Goal: Transaction & Acquisition: Book appointment/travel/reservation

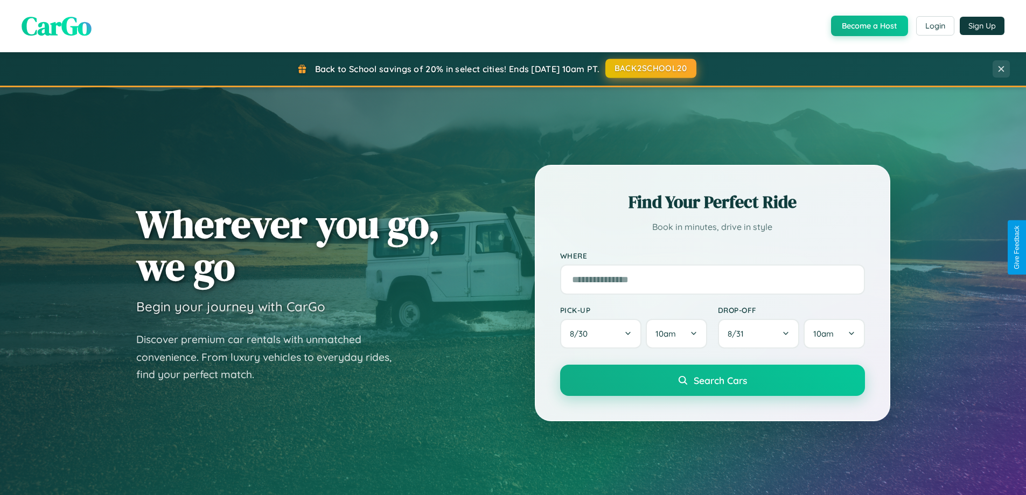
click at [650, 68] on button "BACK2SCHOOL20" at bounding box center [651, 68] width 91 height 19
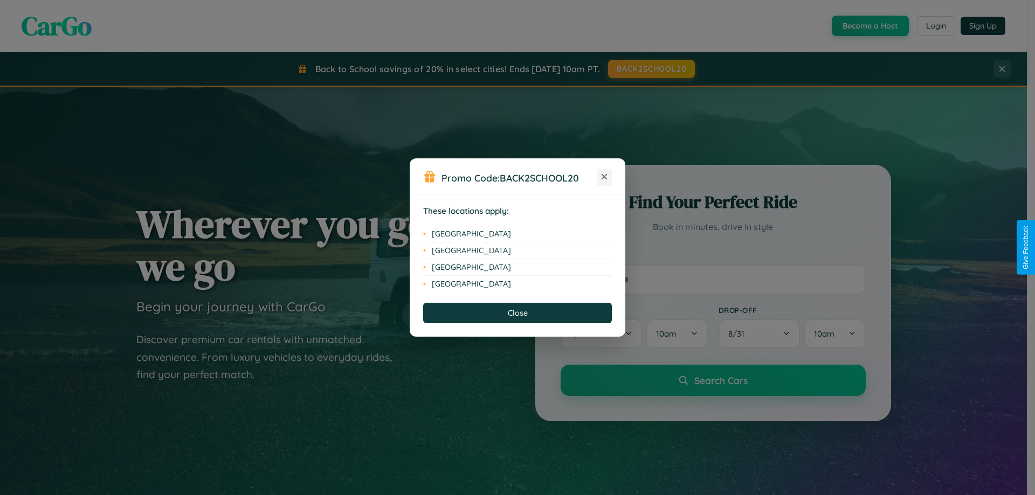
click at [604, 177] on icon at bounding box center [604, 177] width 6 height 6
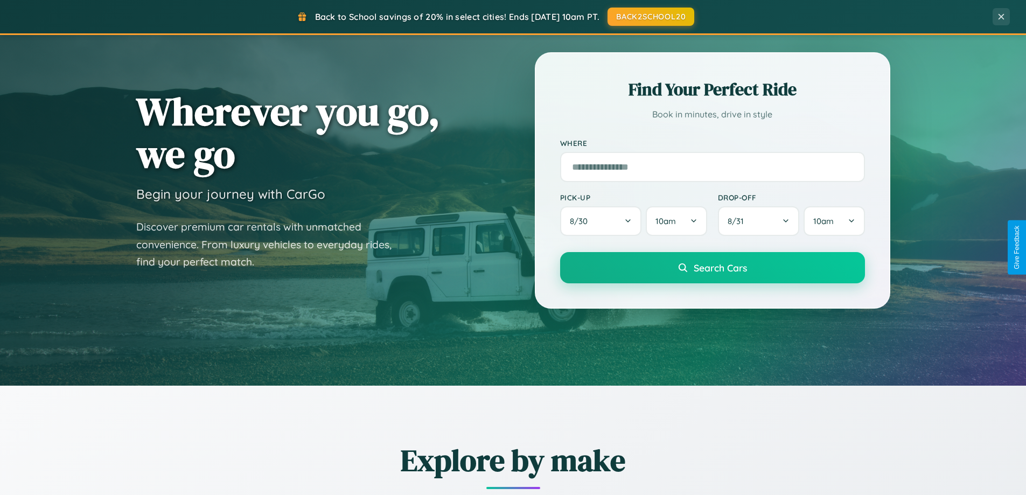
scroll to position [464, 0]
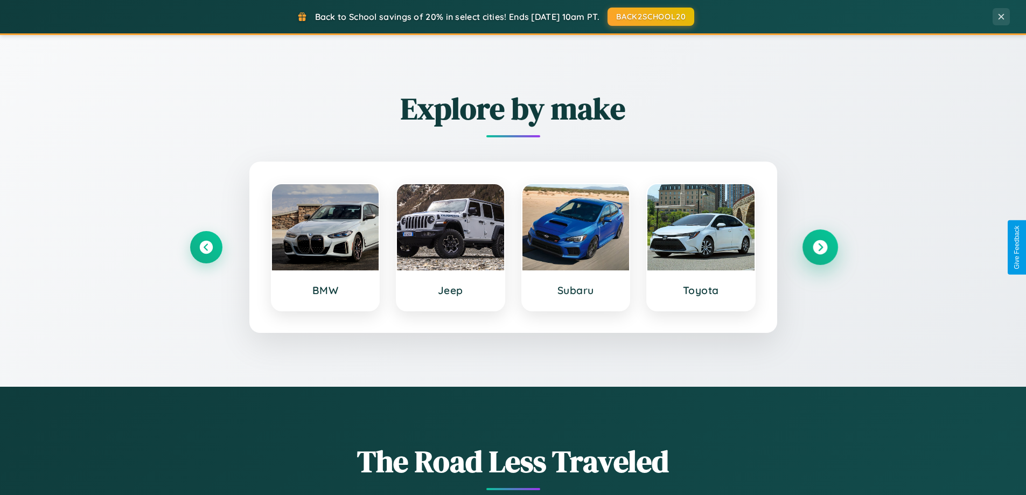
click at [820, 247] on icon at bounding box center [820, 247] width 15 height 15
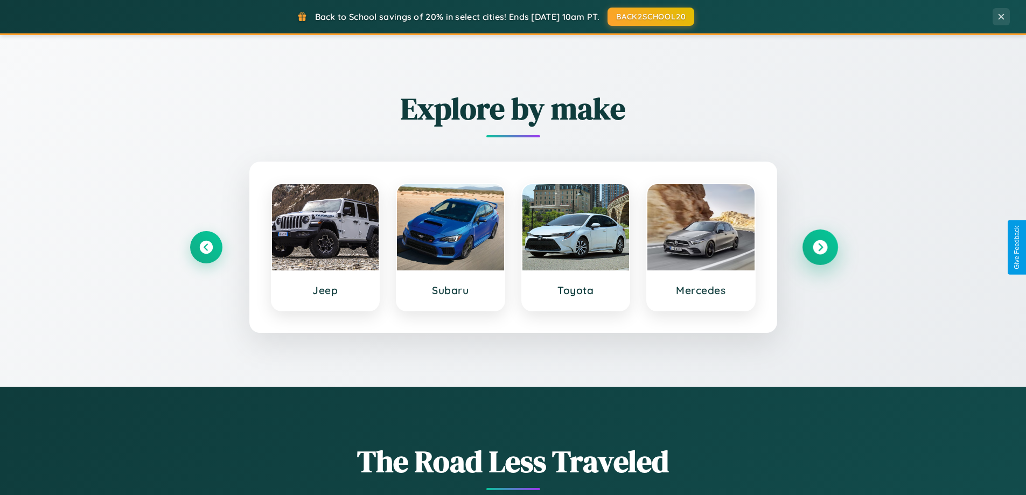
click at [820, 247] on icon at bounding box center [820, 247] width 15 height 15
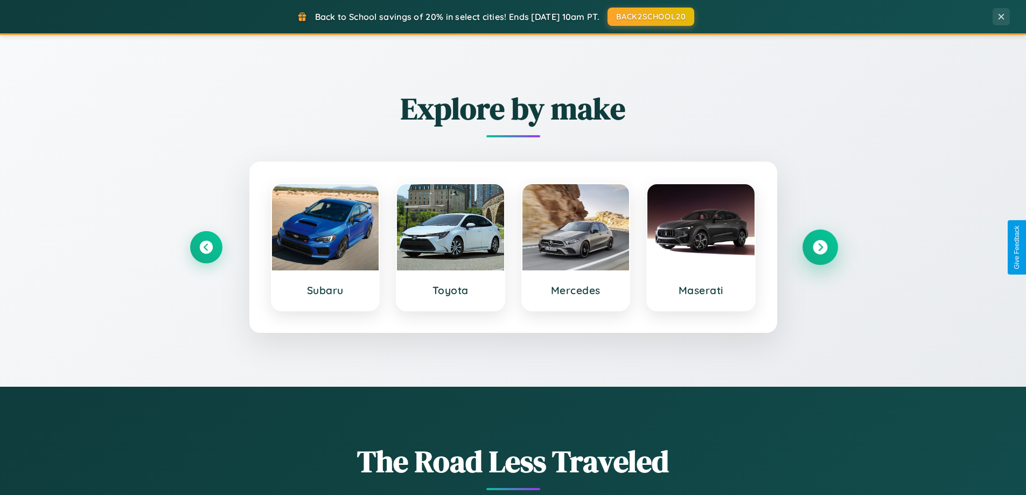
click at [820, 247] on icon at bounding box center [820, 247] width 15 height 15
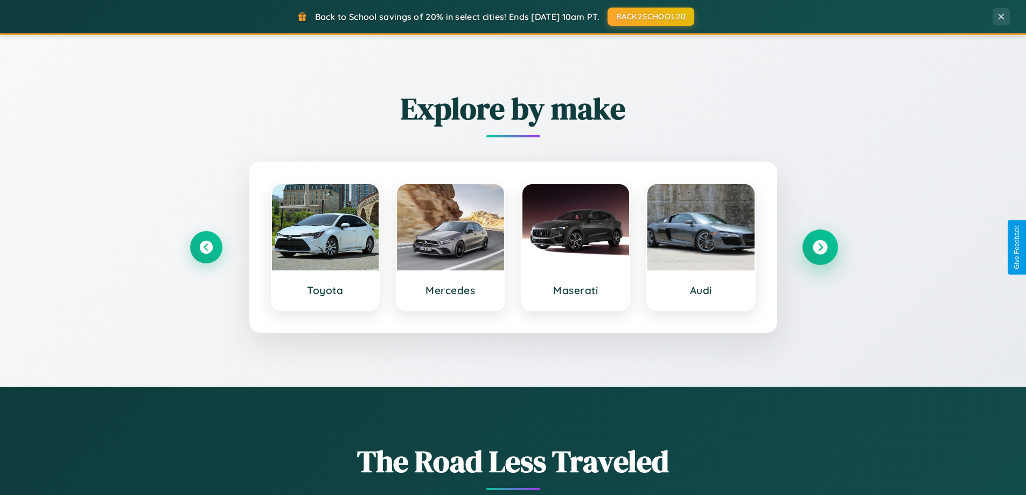
click at [820, 247] on icon at bounding box center [820, 247] width 15 height 15
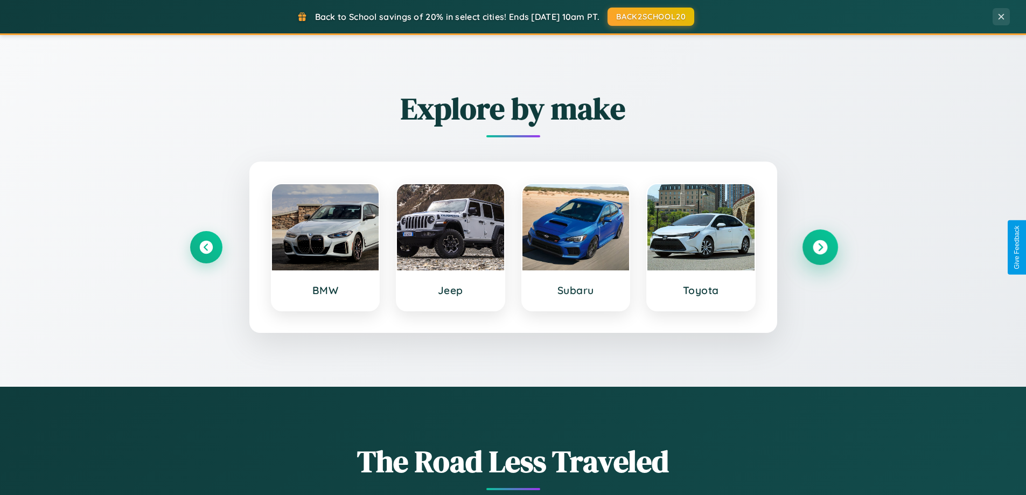
click at [820, 247] on icon at bounding box center [820, 247] width 15 height 15
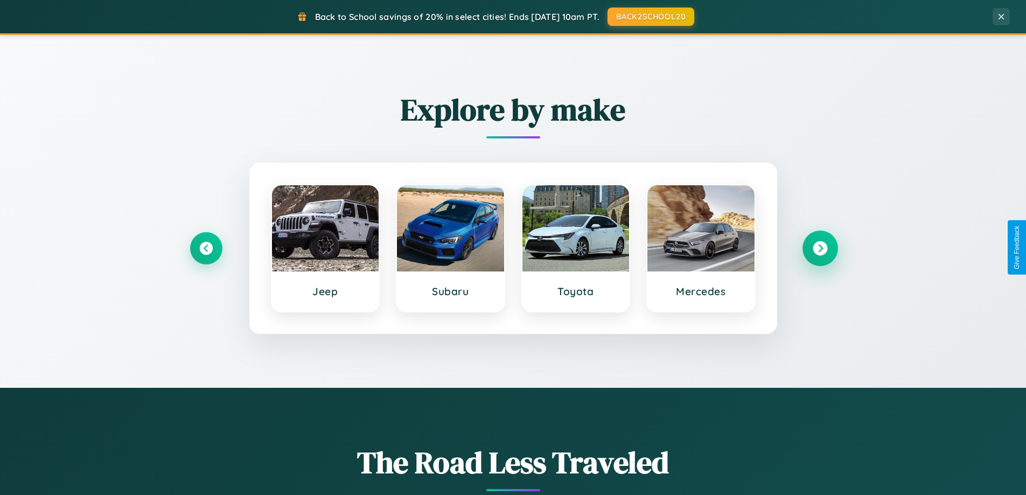
scroll to position [0, 0]
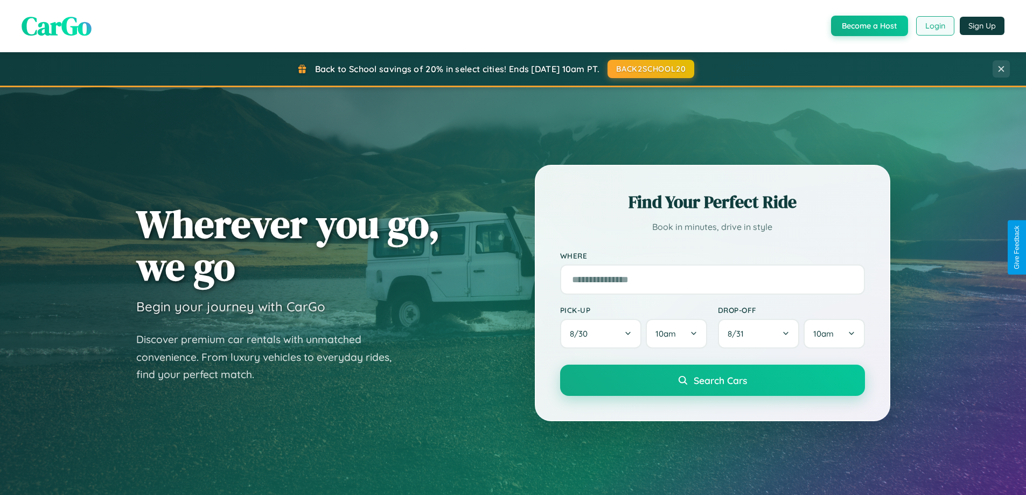
click at [935, 26] on button "Login" at bounding box center [936, 25] width 38 height 19
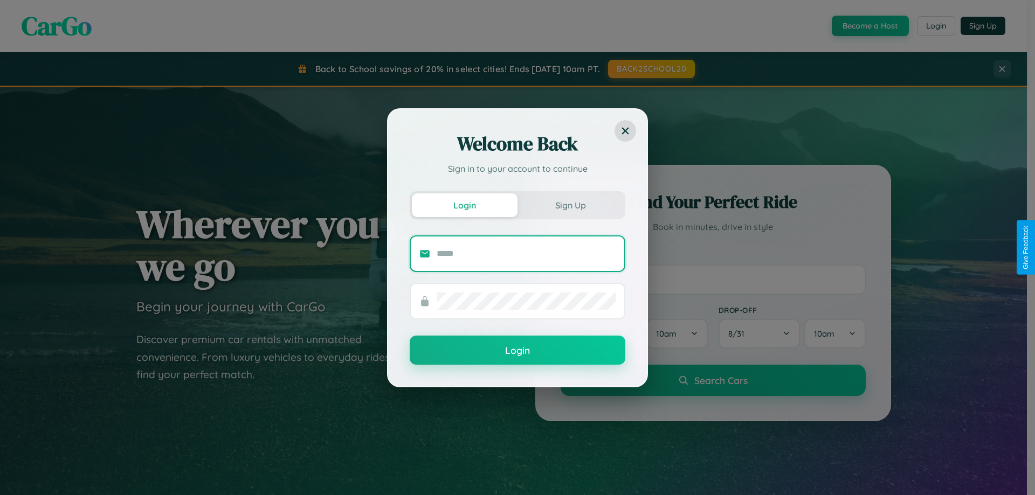
click at [526, 253] on input "text" at bounding box center [525, 253] width 179 height 17
type input "**********"
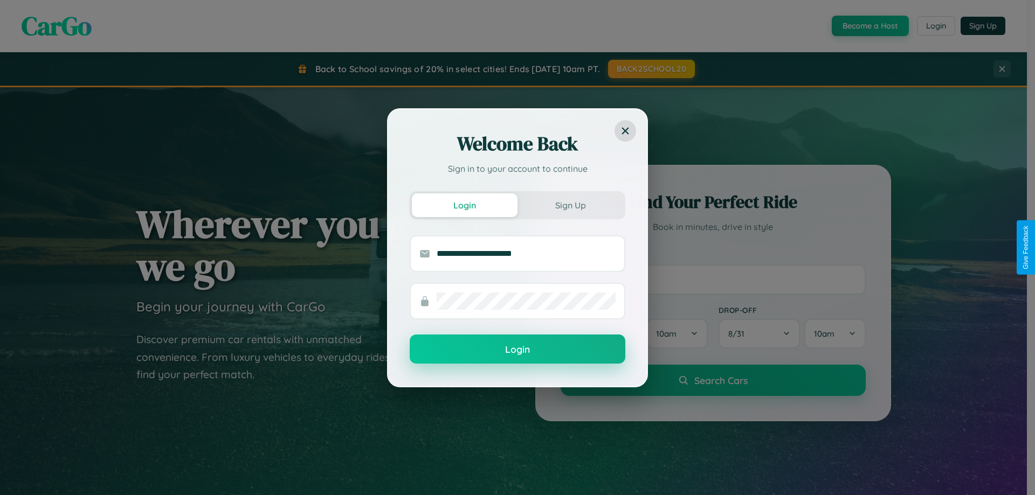
click at [517, 350] on button "Login" at bounding box center [517, 349] width 216 height 29
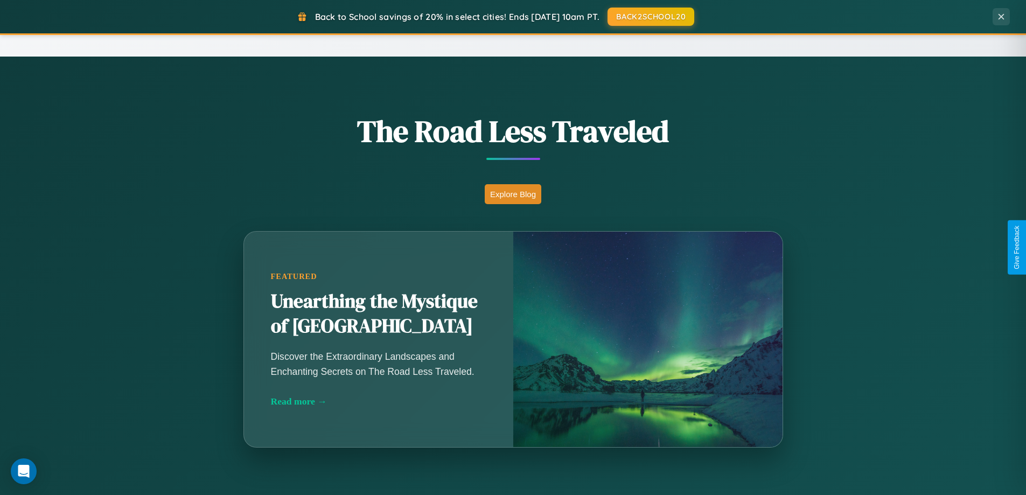
scroll to position [1731, 0]
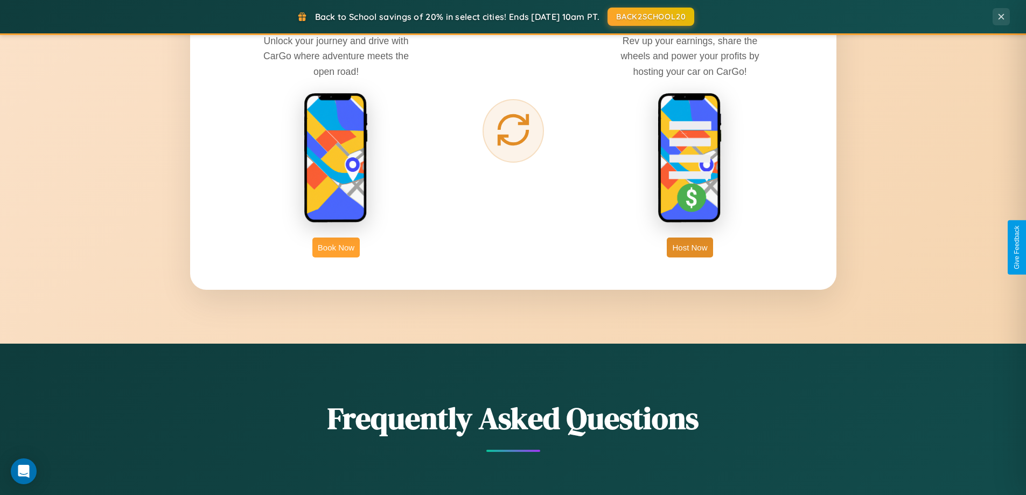
click at [336, 247] on button "Book Now" at bounding box center [336, 248] width 47 height 20
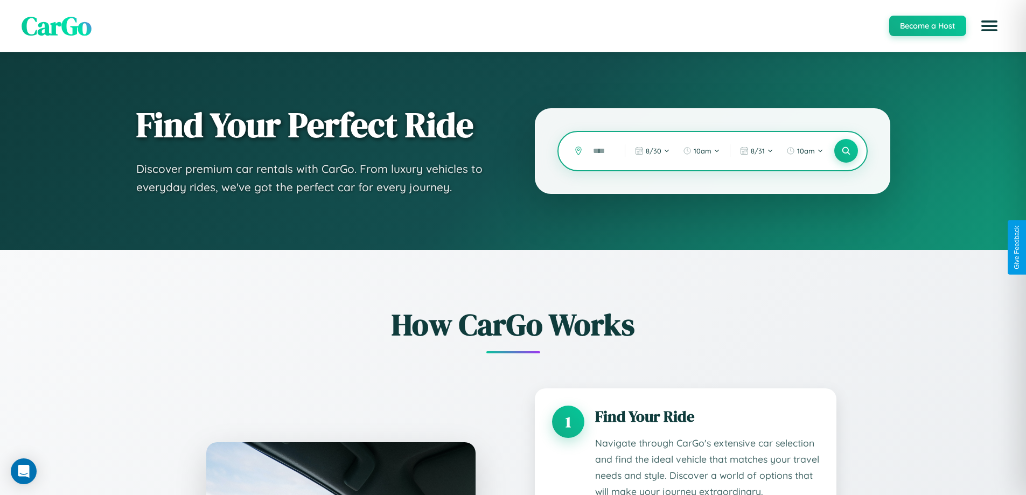
click at [601, 151] on input "text" at bounding box center [601, 151] width 26 height 19
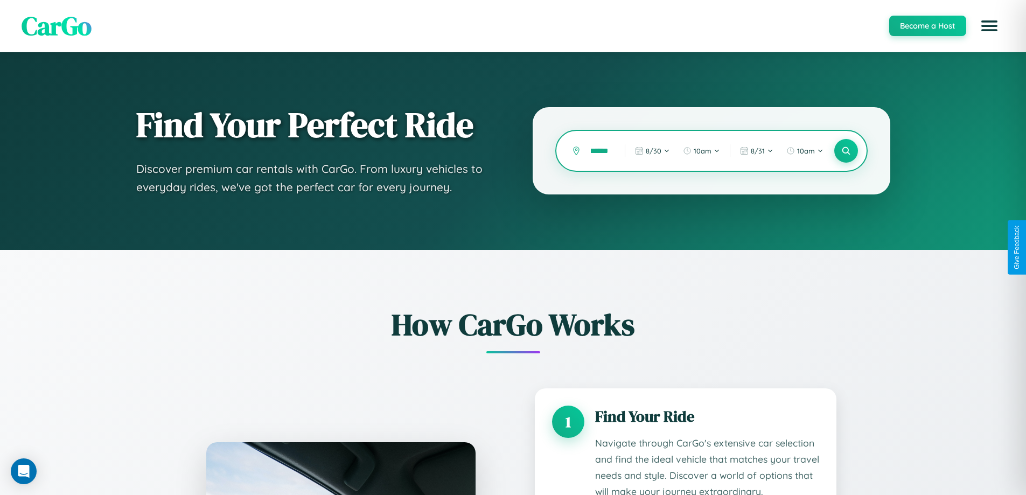
scroll to position [0, 12]
type input "******"
click at [846, 151] on icon at bounding box center [846, 151] width 10 height 10
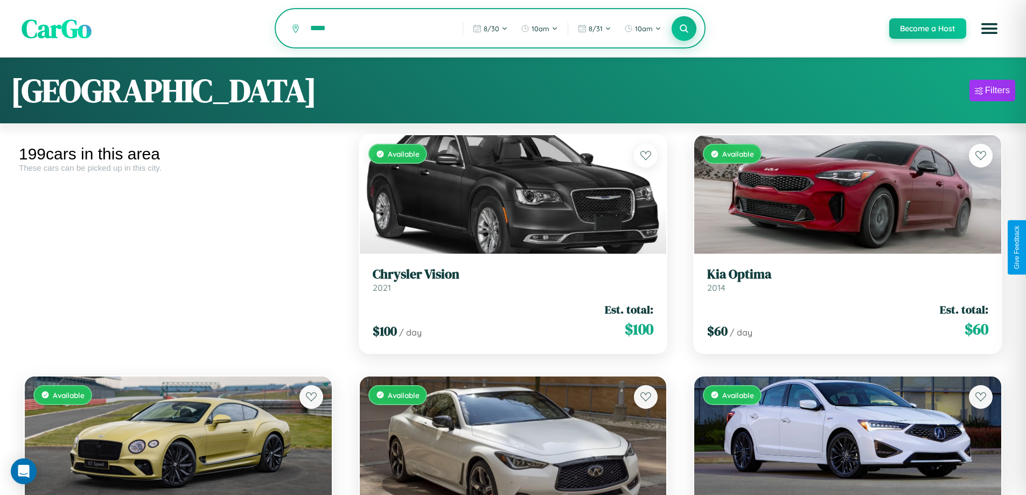
type input "*****"
click at [684, 29] on icon at bounding box center [684, 28] width 10 height 10
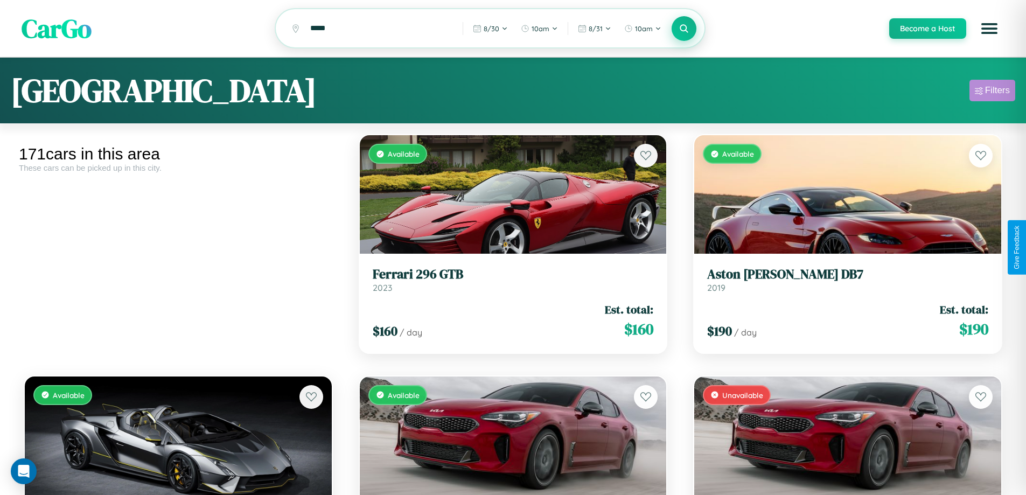
click at [992, 92] on div "Filters" at bounding box center [997, 90] width 25 height 11
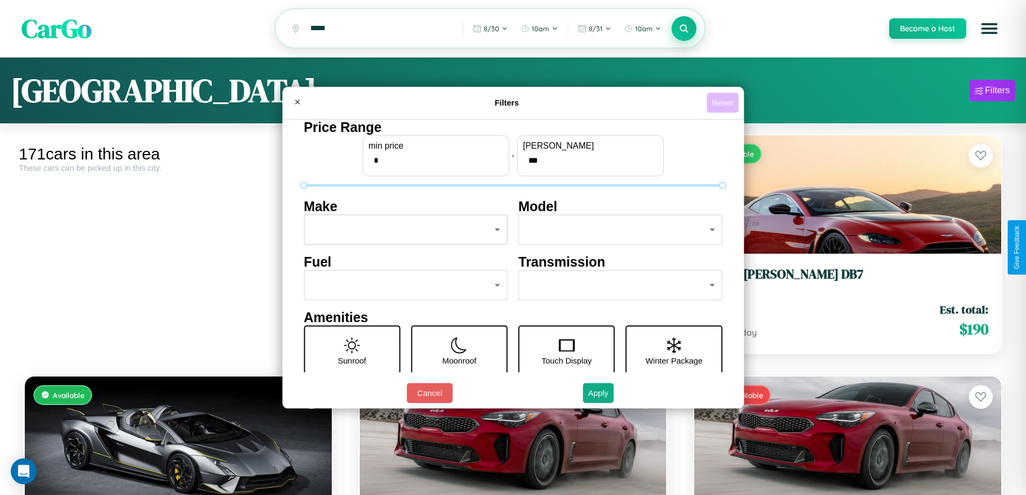
click at [724, 102] on button "Reset" at bounding box center [723, 103] width 32 height 20
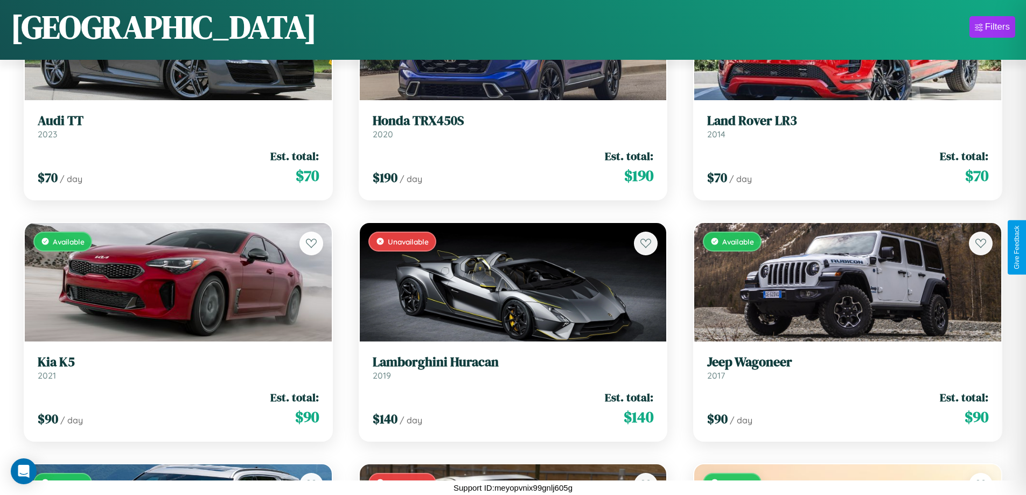
scroll to position [6183, 0]
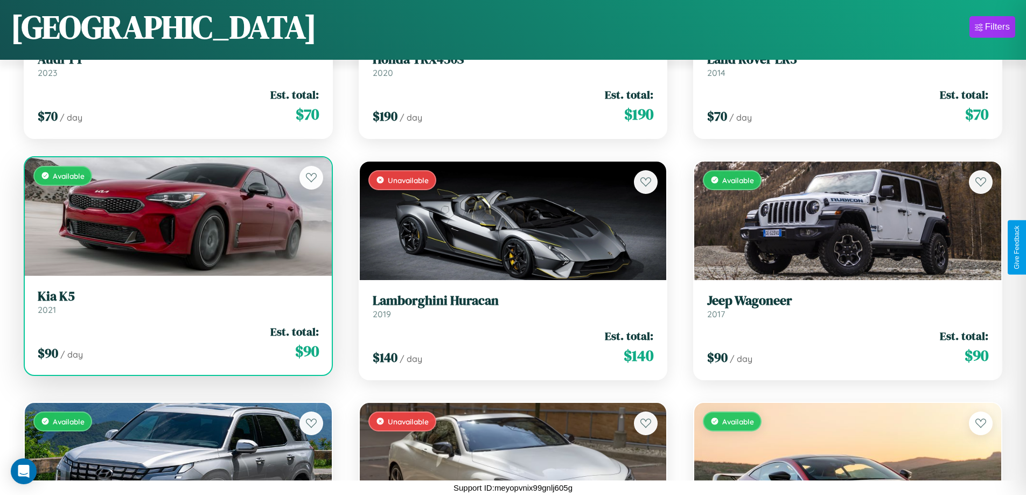
click at [177, 306] on link "Kia K5 2021" at bounding box center [178, 302] width 281 height 26
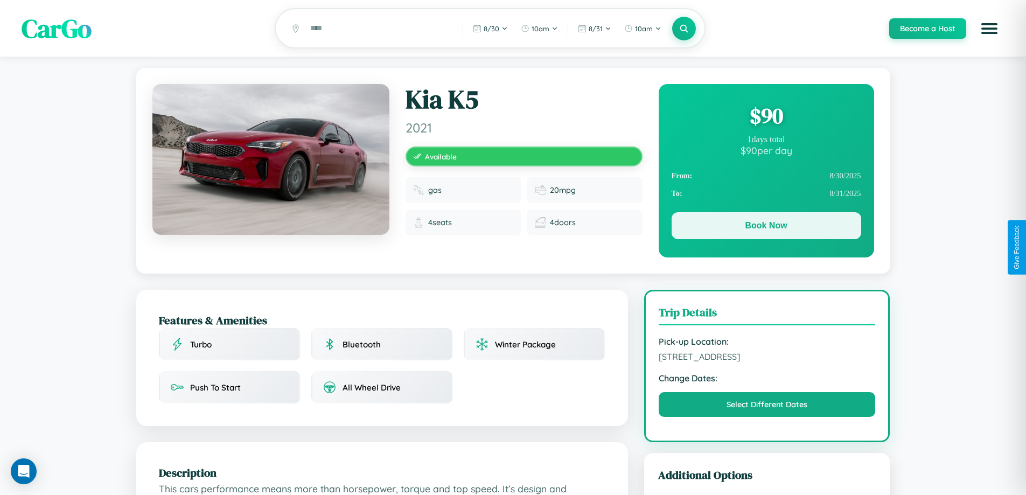
click at [766, 227] on button "Book Now" at bounding box center [767, 225] width 190 height 27
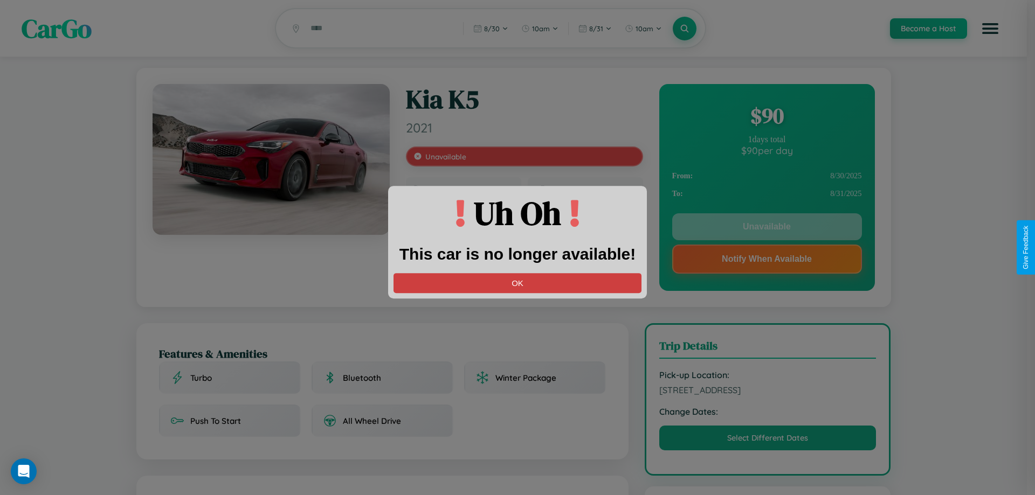
click at [517, 283] on button "OK" at bounding box center [517, 283] width 248 height 20
